Goal: Transaction & Acquisition: Purchase product/service

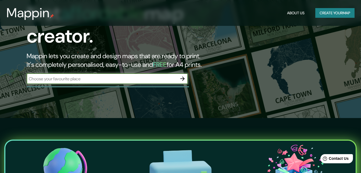
scroll to position [55, 0]
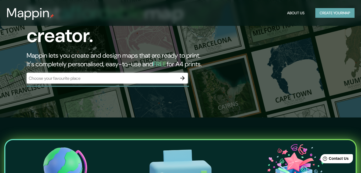
click at [339, 12] on button "Create your map" at bounding box center [334, 13] width 39 height 10
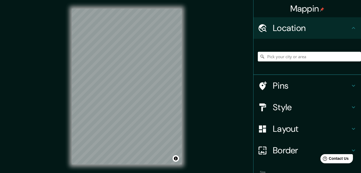
click at [326, 7] on div "Mappin" at bounding box center [307, 8] width 108 height 17
click at [38, 123] on div "Mappin Location Pins Style Layout Border Choose a border. Hint : you can make l…" at bounding box center [180, 90] width 361 height 181
click at [274, 108] on h4 "Style" at bounding box center [311, 107] width 77 height 11
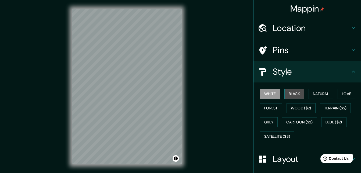
click at [291, 90] on button "Black" at bounding box center [294, 94] width 20 height 10
click at [266, 90] on button "White" at bounding box center [270, 94] width 20 height 10
click at [315, 94] on button "Natural" at bounding box center [321, 94] width 25 height 10
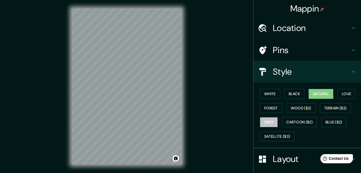
click at [262, 121] on button "Grey" at bounding box center [269, 122] width 18 height 10
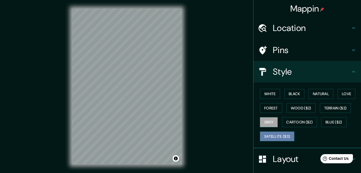
click at [282, 135] on button "Satellite ($3)" at bounding box center [277, 136] width 34 height 10
click at [198, 137] on div "Mappin Location Pins Style White Black Natural Love Forest Wood ($2) Terrain ($…" at bounding box center [180, 90] width 361 height 181
click at [325, 49] on h4 "Pins" at bounding box center [311, 50] width 77 height 11
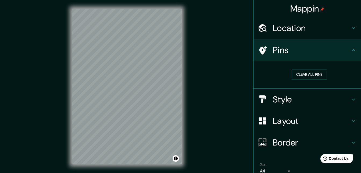
scroll to position [25, 0]
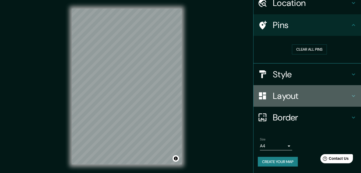
click at [284, 96] on h4 "Layout" at bounding box center [311, 95] width 77 height 11
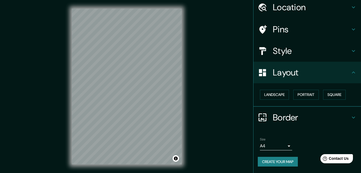
scroll to position [21, 0]
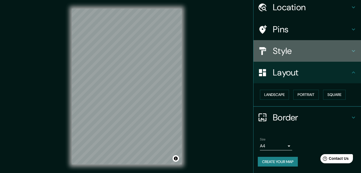
click at [275, 45] on div "Style" at bounding box center [307, 51] width 108 height 22
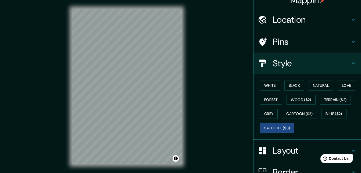
scroll to position [7, 0]
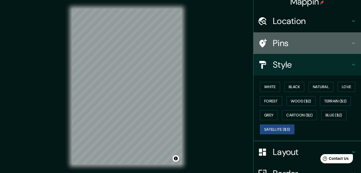
click at [273, 42] on h4 "Pins" at bounding box center [311, 43] width 77 height 11
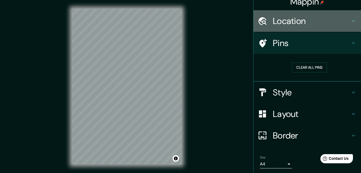
click at [264, 21] on div at bounding box center [265, 20] width 15 height 9
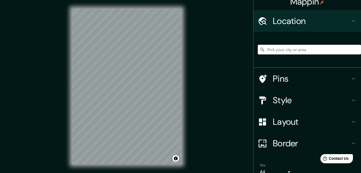
scroll to position [33, 0]
